Goal: Use online tool/utility: Utilize a website feature to perform a specific function

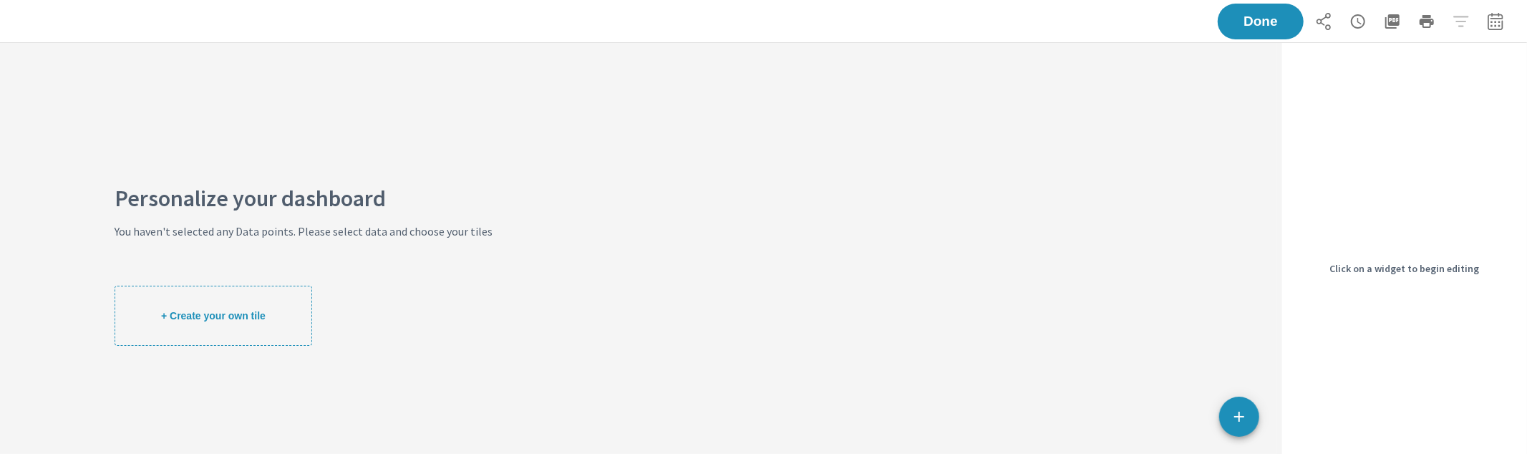
click at [1237, 416] on icon "button" at bounding box center [1239, 416] width 17 height 17
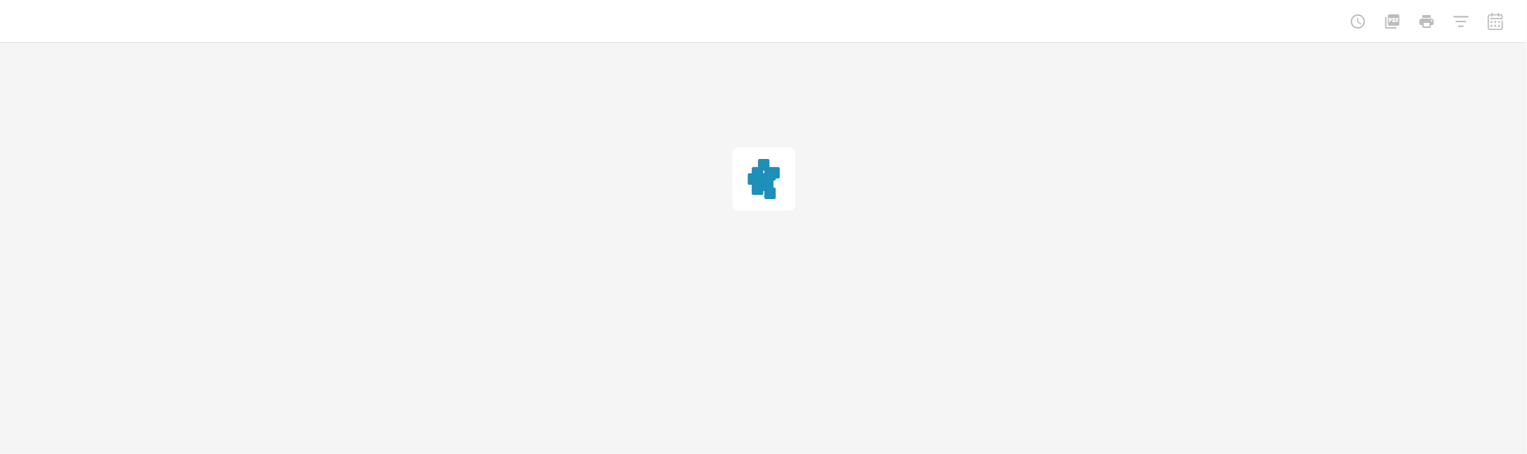
scroll to position [362, 1290]
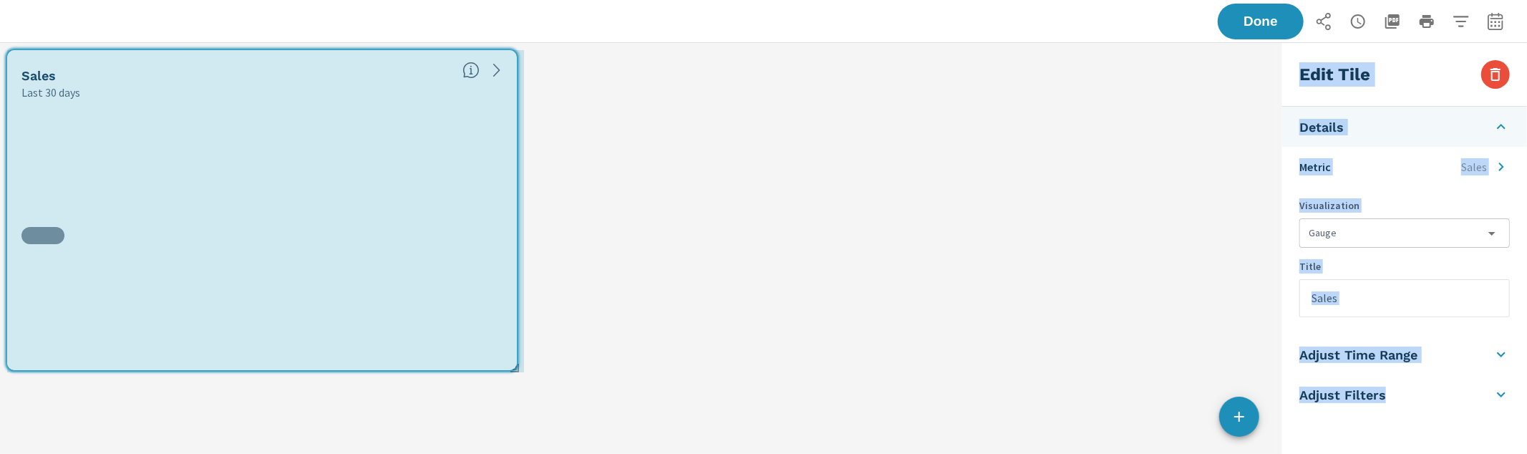
drag, startPoint x: 421, startPoint y: 208, endPoint x: 511, endPoint y: 371, distance: 186.2
click at [511, 371] on div "Sales Last 30 days" at bounding box center [638, 211] width 1277 height 337
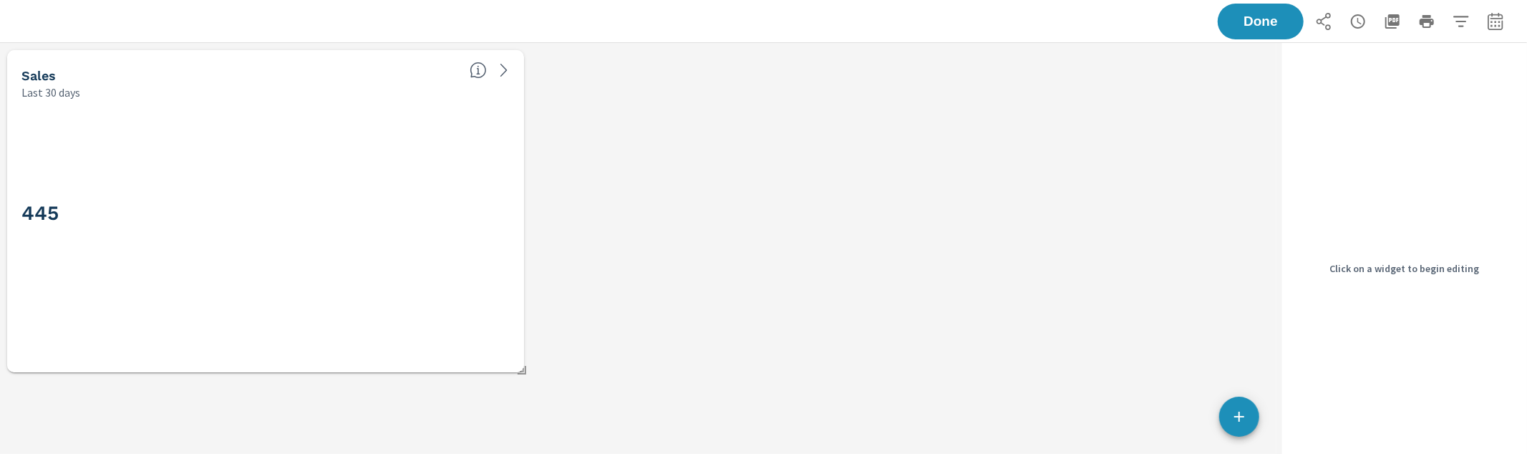
click at [518, 206] on div "445" at bounding box center [265, 236] width 517 height 272
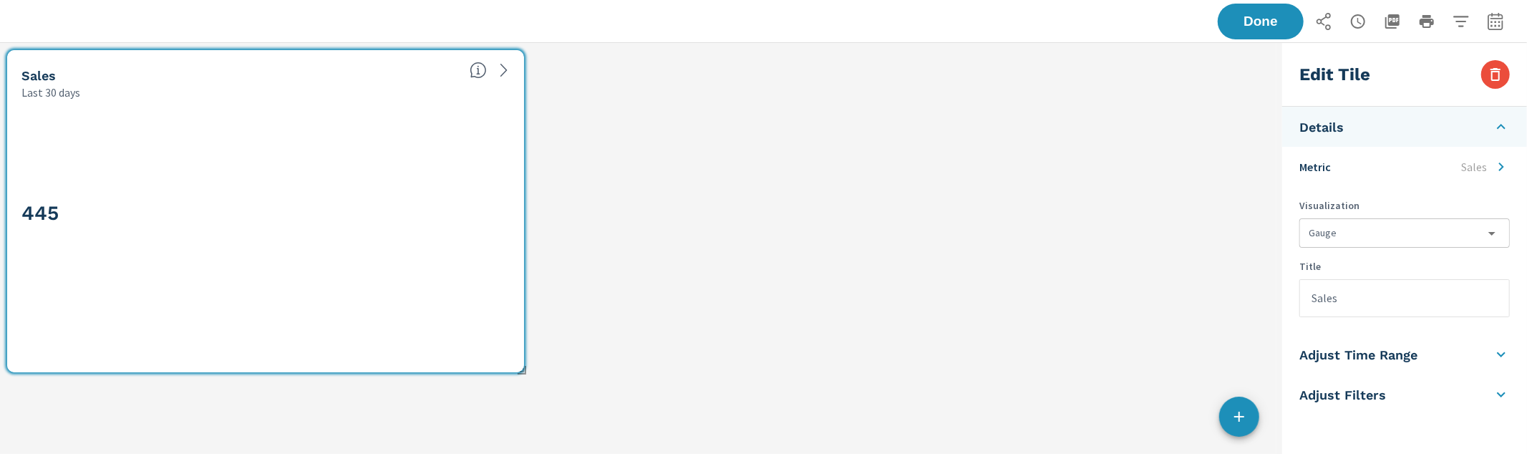
click at [1430, 133] on li "Details" at bounding box center [1404, 127] width 245 height 40
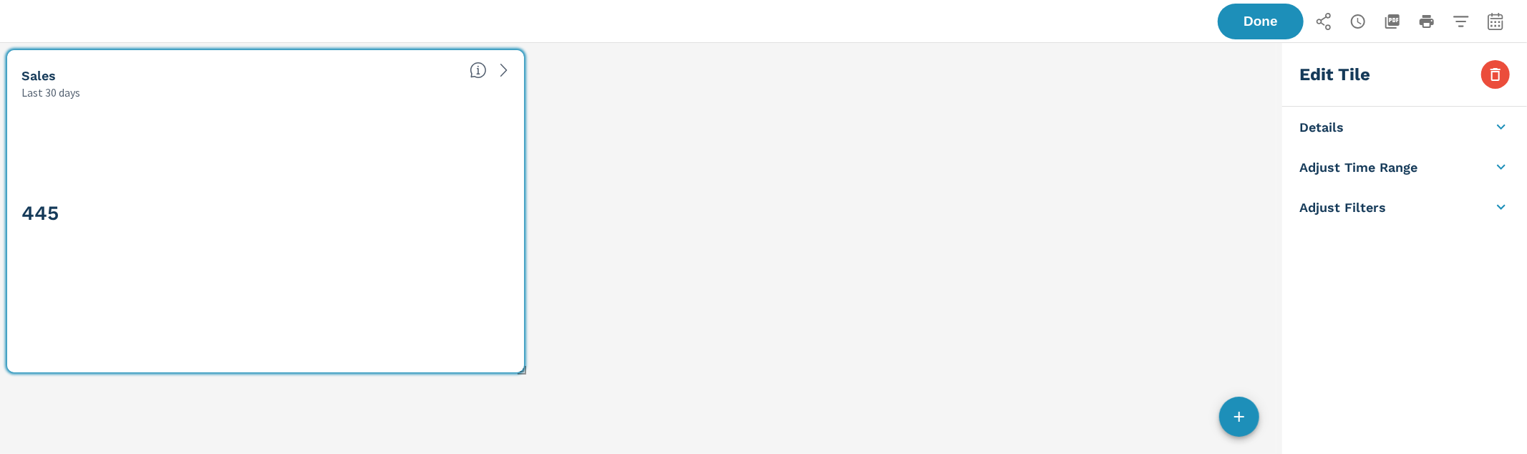
click at [1430, 133] on li "Details" at bounding box center [1404, 127] width 245 height 40
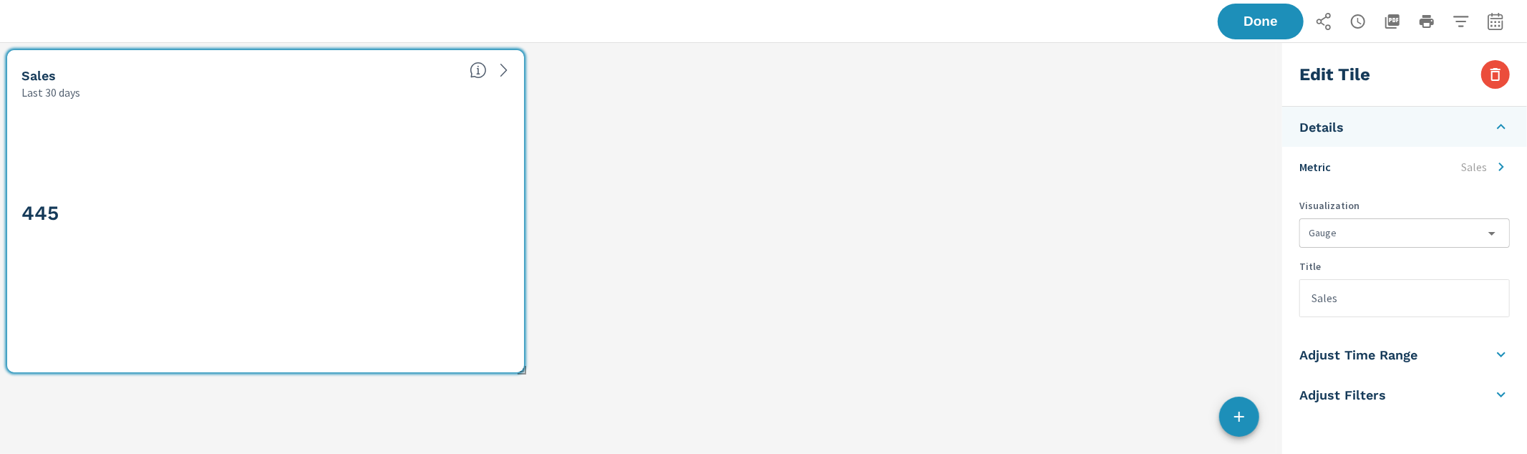
click at [1414, 168] on li "Metric Sales" at bounding box center [1404, 167] width 245 height 40
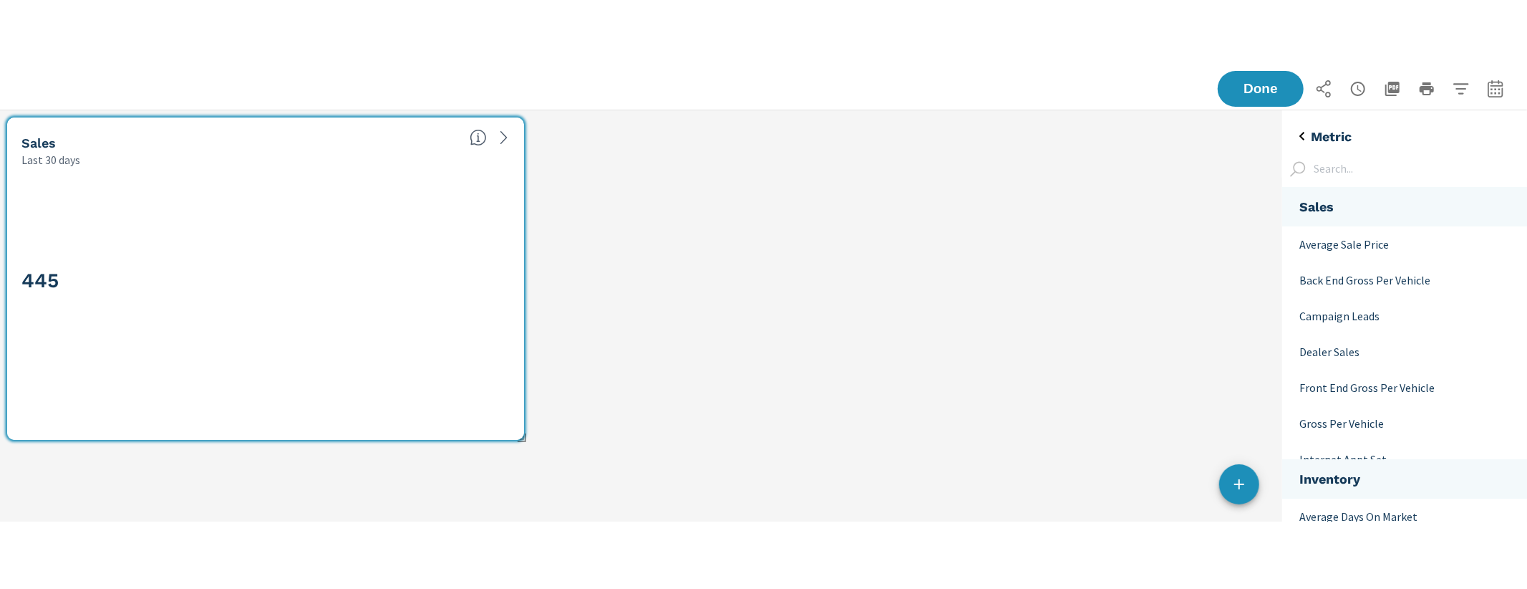
scroll to position [1350, 258]
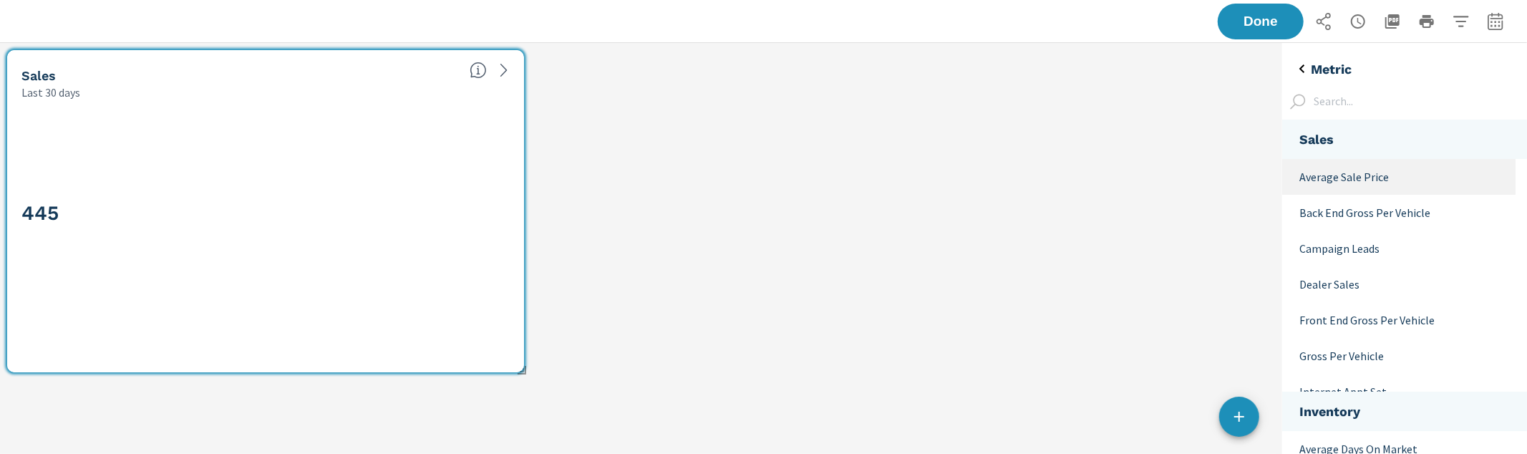
click at [1407, 174] on p "Average Sale Price" at bounding box center [1402, 176] width 205 height 17
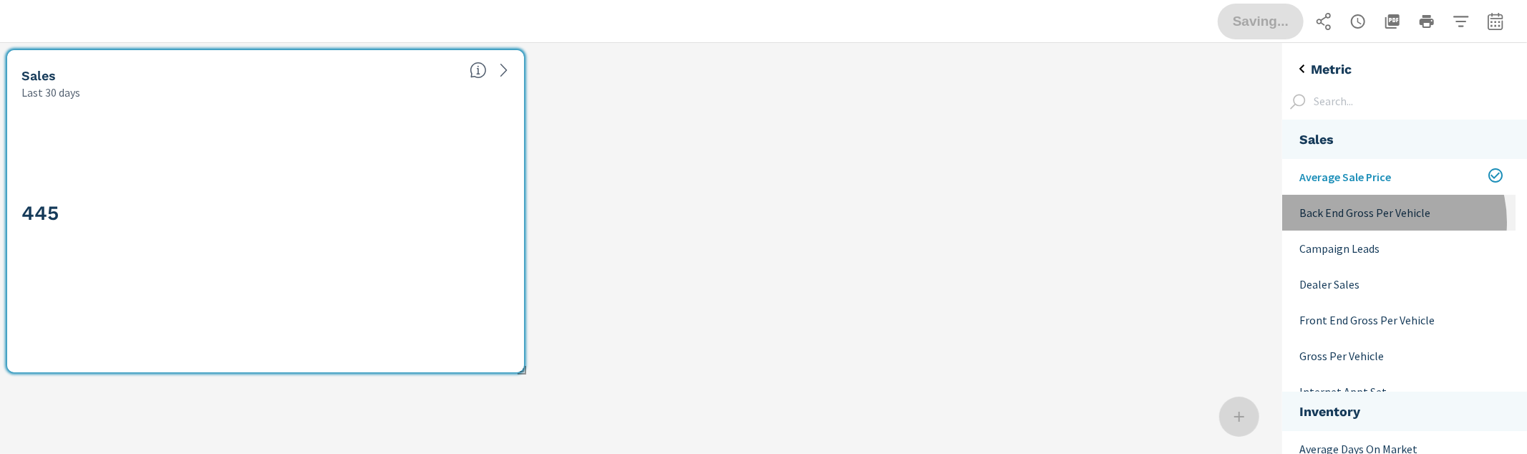
click at [1383, 222] on div "Back End Gross Per Vehicle" at bounding box center [1398, 213] width 233 height 36
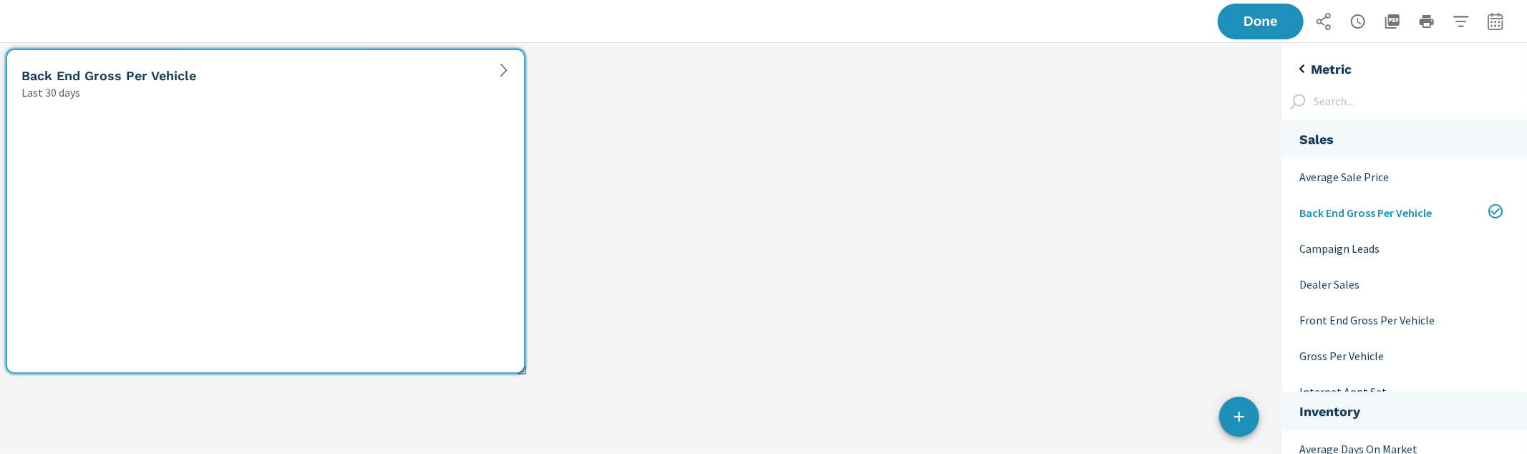
click at [1297, 63] on icon "back" at bounding box center [1302, 68] width 17 height 17
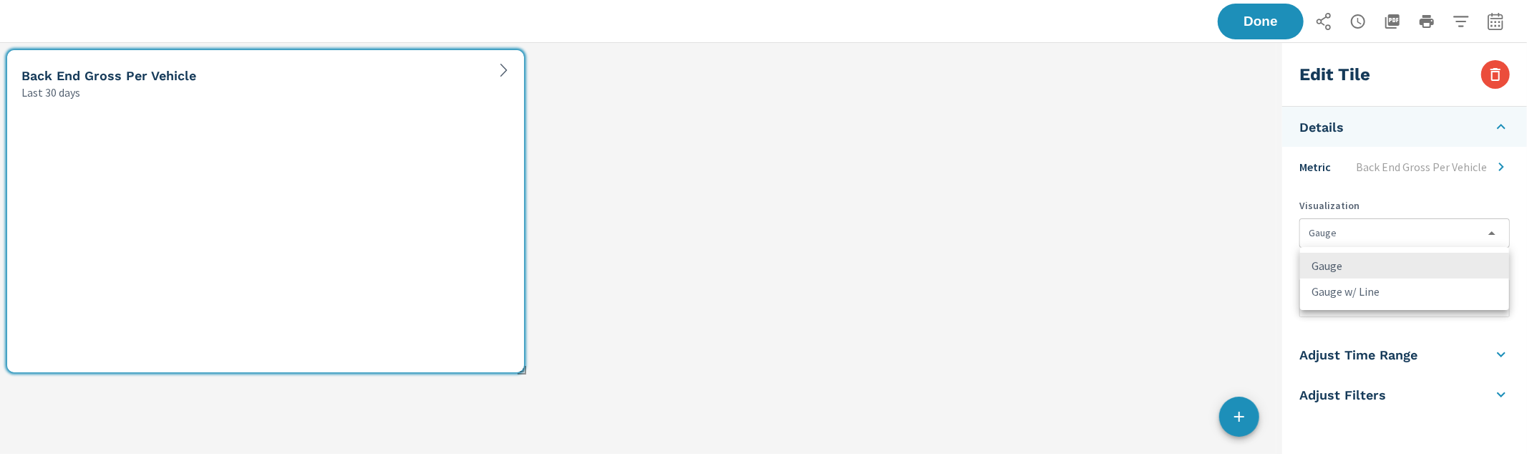
click at [1353, 230] on body "PURE Insights Report [PERSON_NAME] Toyota Report date range: [DATE] - [DATE] Do…" at bounding box center [763, 227] width 1527 height 454
click at [1342, 289] on li "Gauge w/ Line" at bounding box center [1404, 292] width 209 height 26
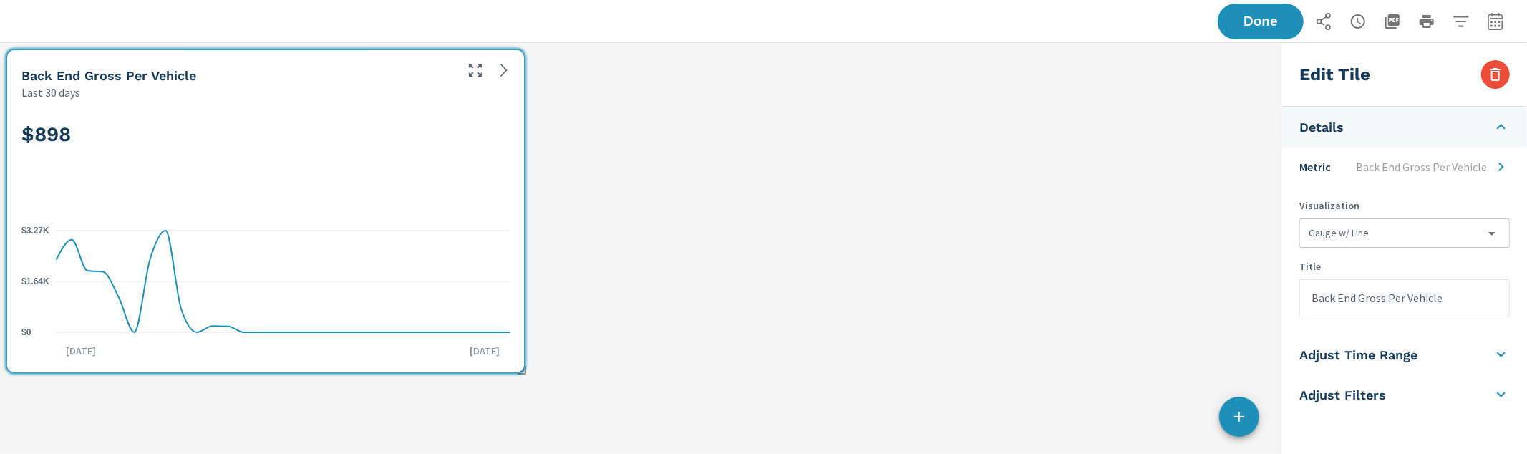
click at [1343, 122] on h5 "Details" at bounding box center [1322, 127] width 44 height 16
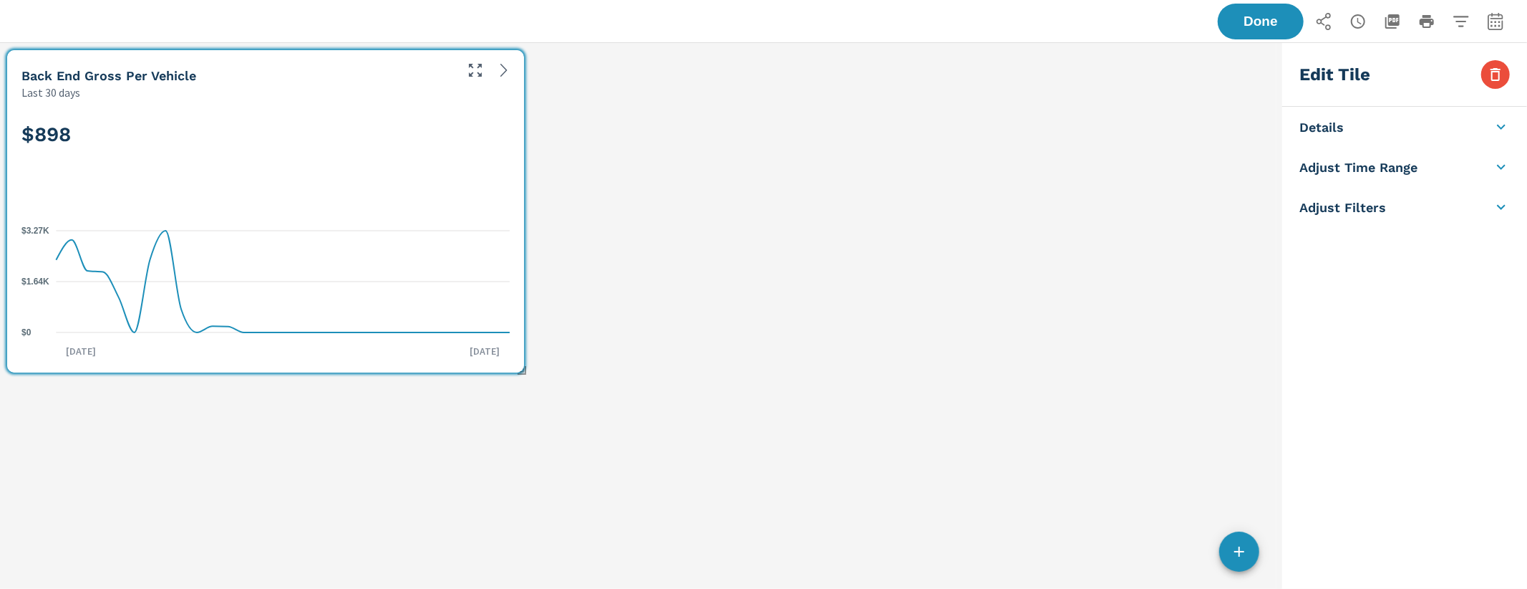
click at [1246, 453] on button "button" at bounding box center [1239, 551] width 40 height 40
type input "gauge"
type input "Sales"
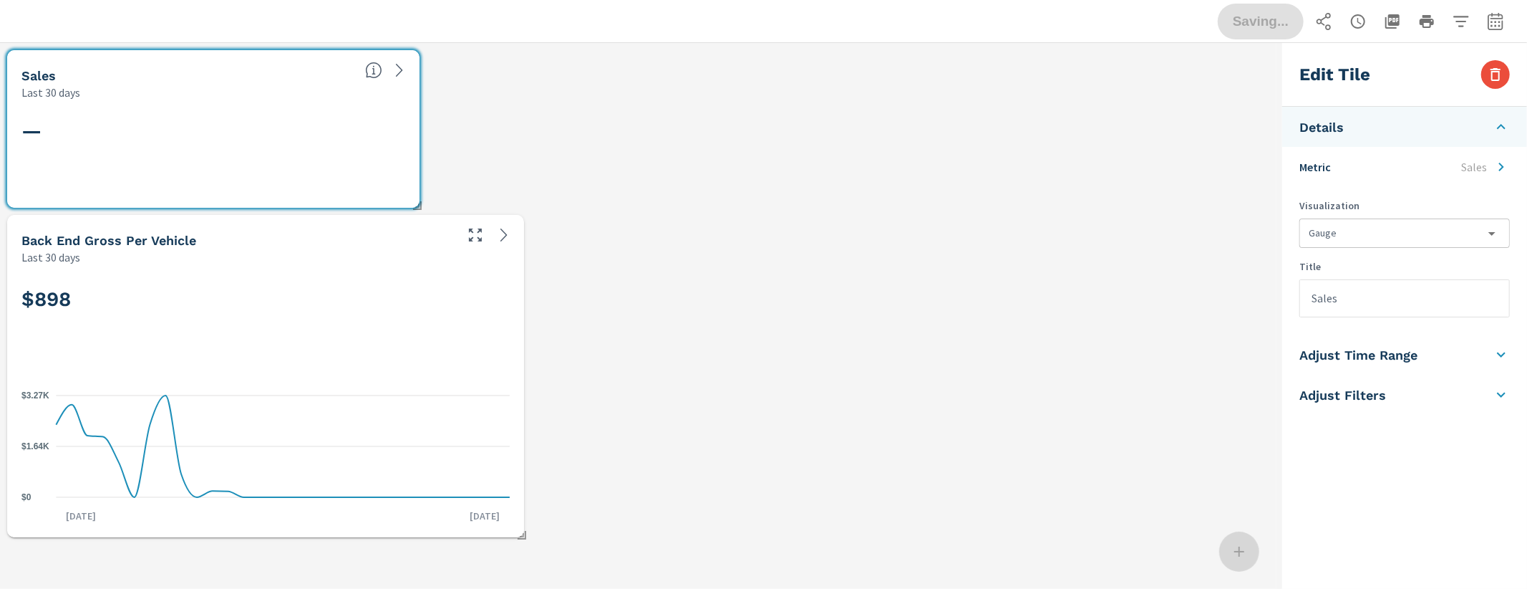
scroll to position [526, 1290]
click at [367, 93] on div "Sales Last 30 days" at bounding box center [213, 75] width 412 height 50
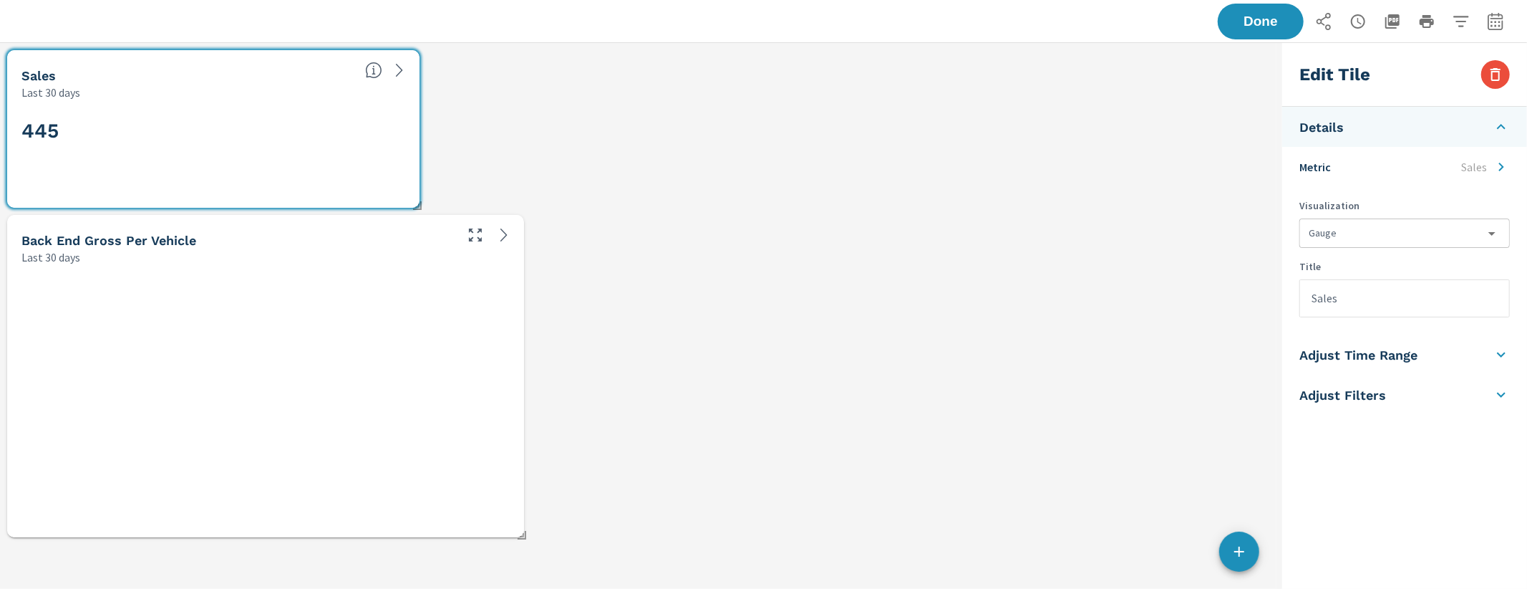
click at [272, 157] on div "445" at bounding box center [213, 154] width 384 height 79
click at [349, 349] on div at bounding box center [266, 401] width 506 height 261
type input "gauge, lineChart"
type input "Back End Gross Per Vehicle"
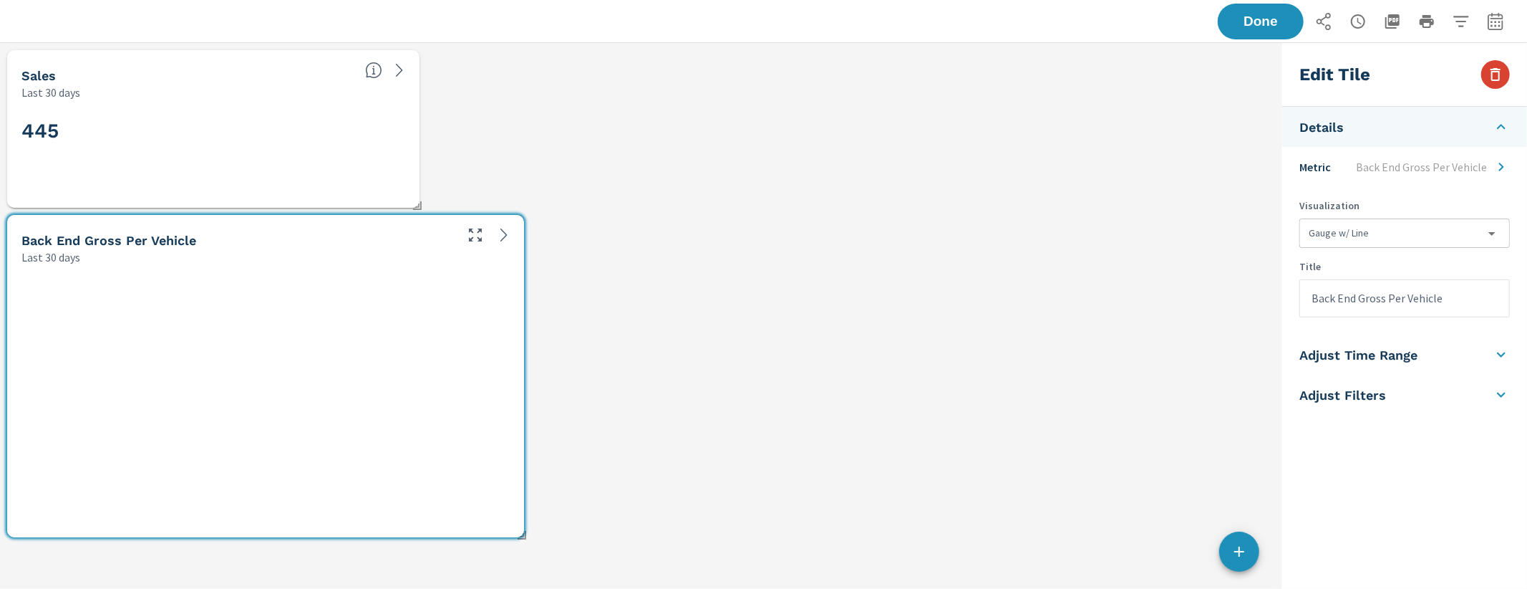
click at [1496, 82] on icon "button" at bounding box center [1495, 74] width 17 height 17
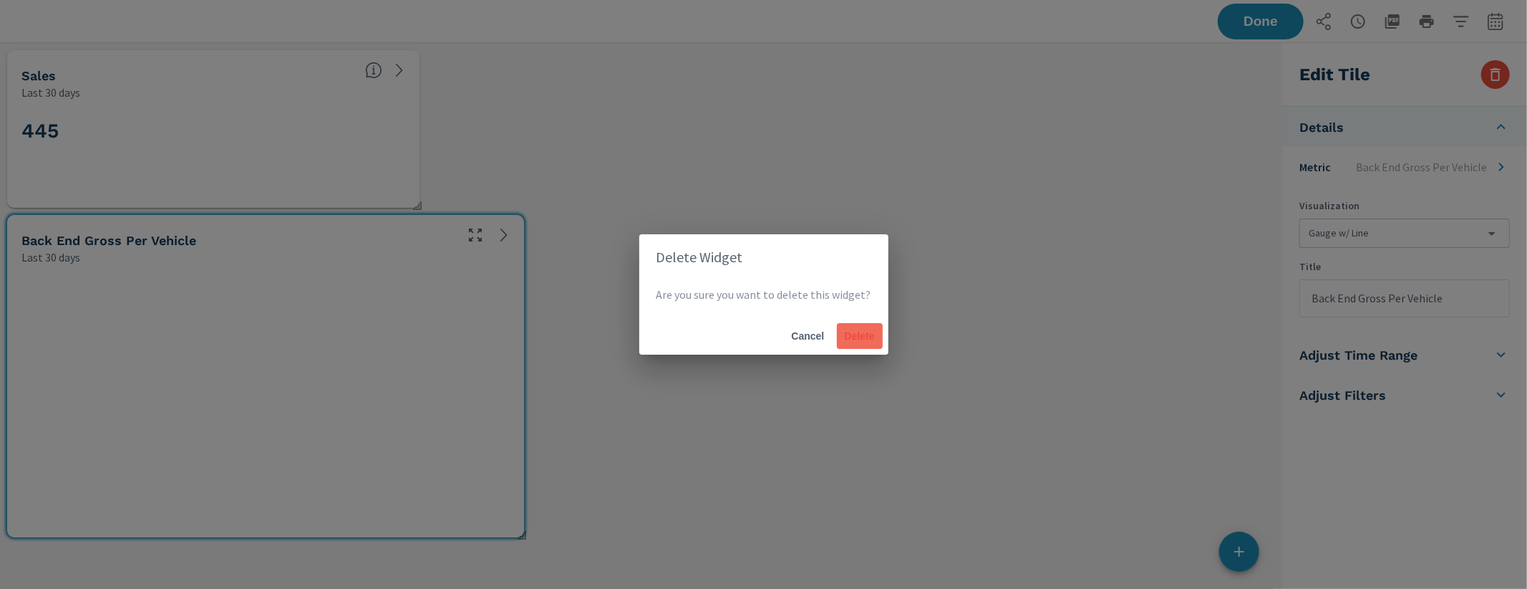
click at [850, 338] on span "Delete" at bounding box center [860, 335] width 34 height 13
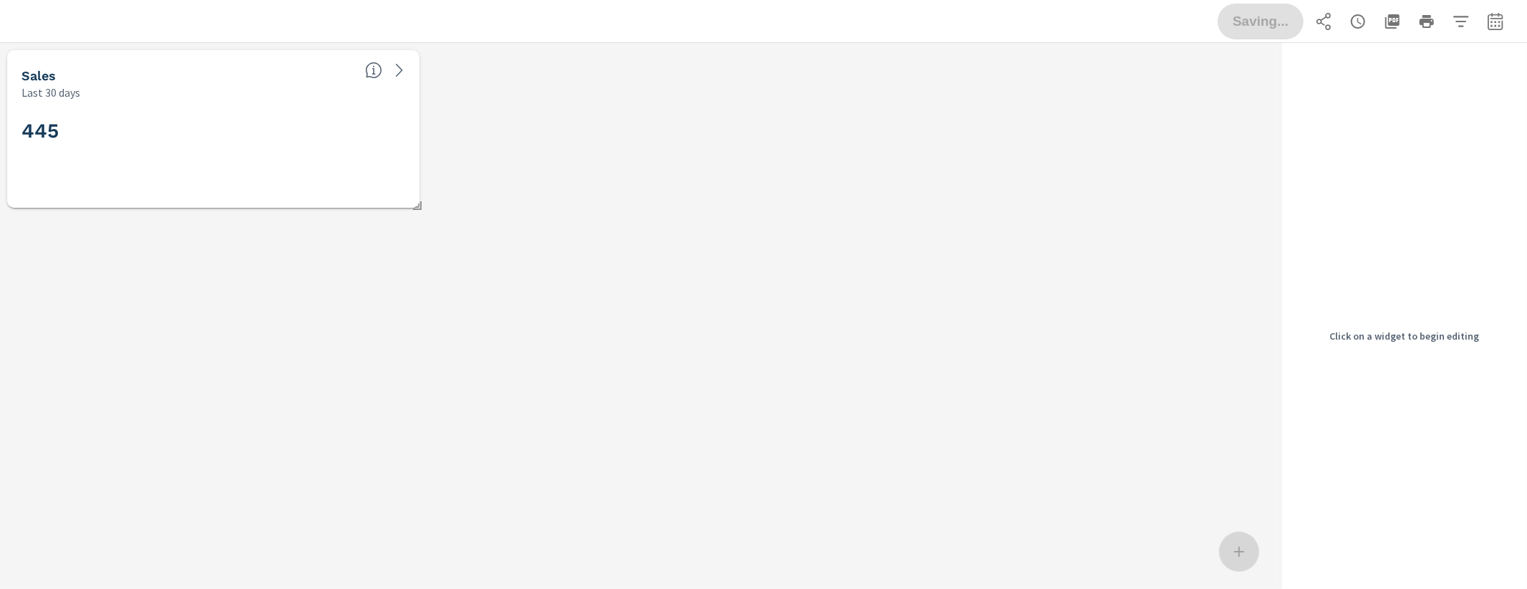
scroll to position [8, 8]
